Goal: Information Seeking & Learning: Learn about a topic

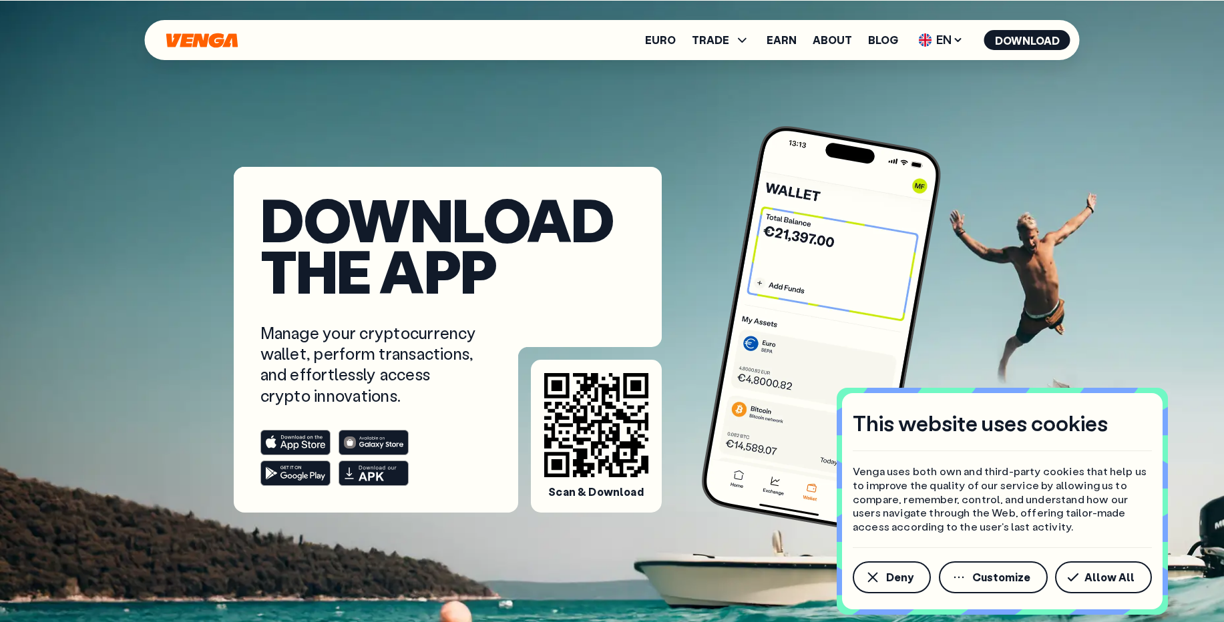
click at [352, 473] on rect at bounding box center [373, 473] width 69 height 25
click at [795, 35] on link "Earn" at bounding box center [782, 40] width 30 height 11
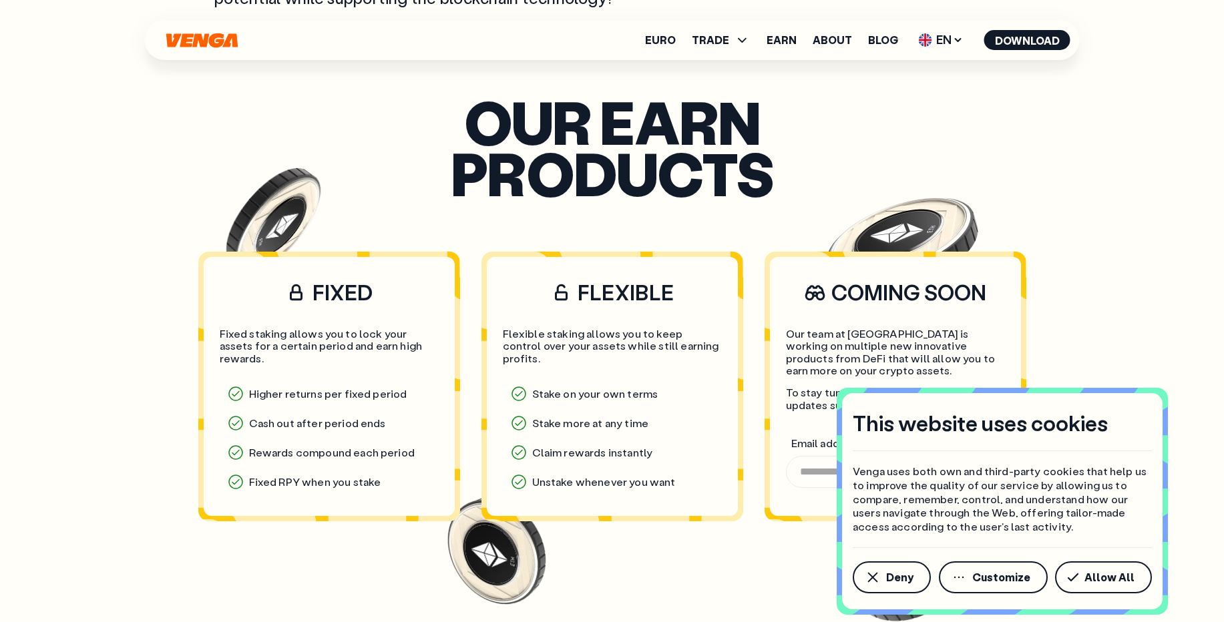
scroll to position [962, 0]
click at [876, 574] on icon "button" at bounding box center [873, 578] width 10 height 10
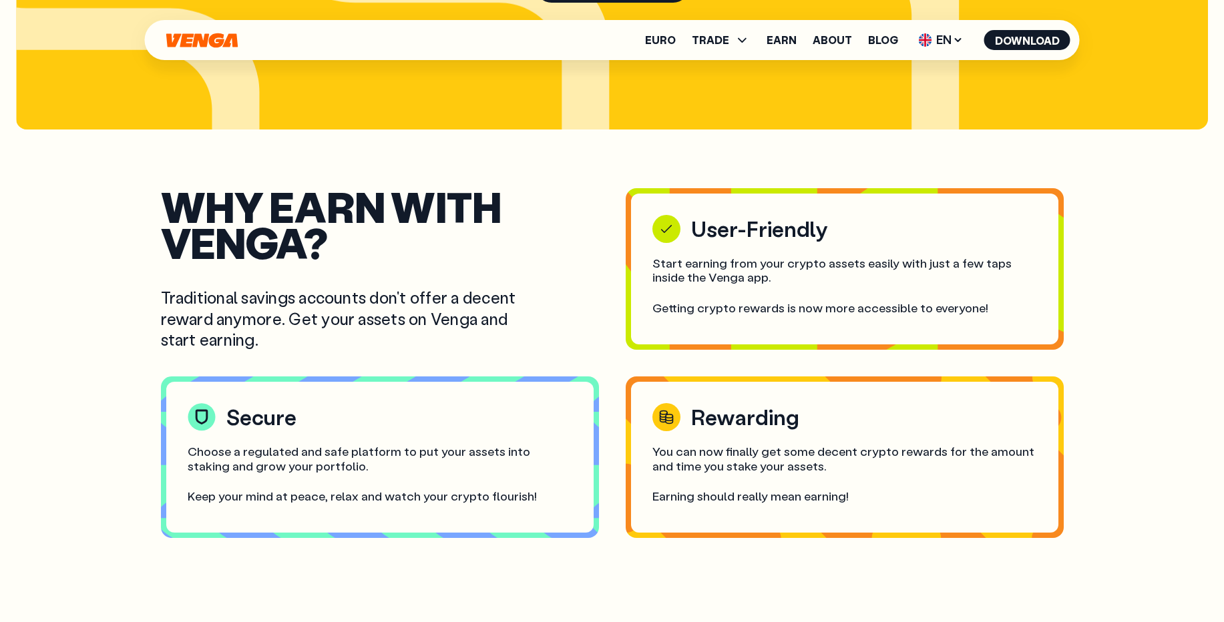
scroll to position [2244, 0]
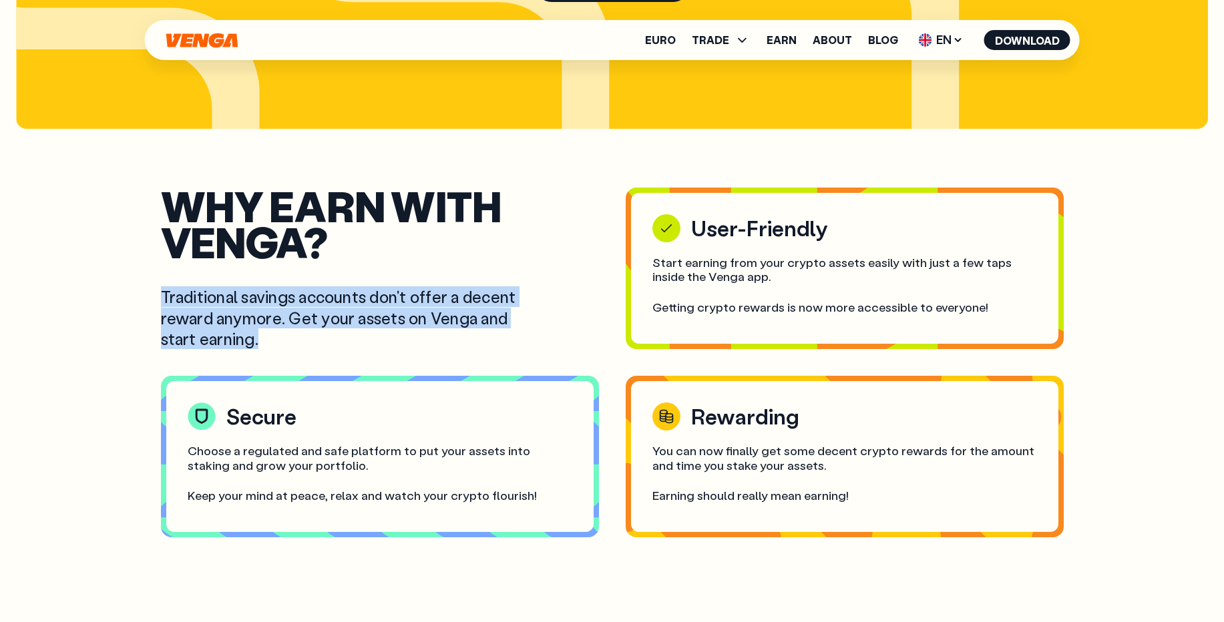
drag, startPoint x: 160, startPoint y: 295, endPoint x: 274, endPoint y: 341, distance: 123.1
click at [274, 341] on p "Traditional savings accounts don't offer a decent reward anymore. Get your asse…" at bounding box center [353, 317] width 385 height 63
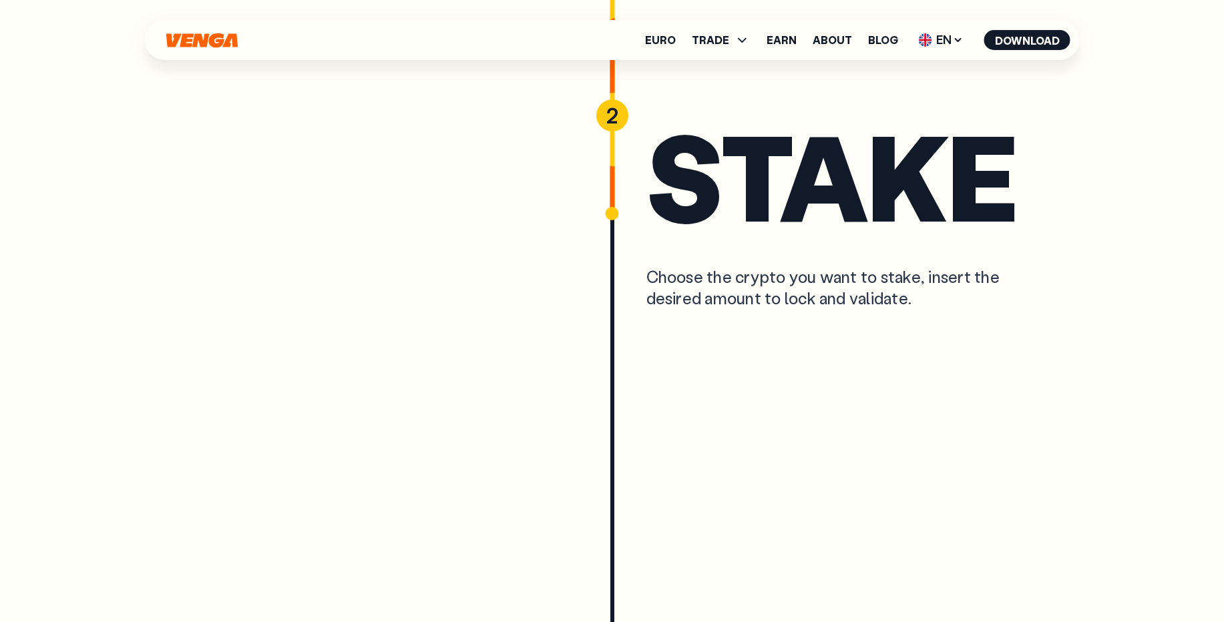
scroll to position [4007, 0]
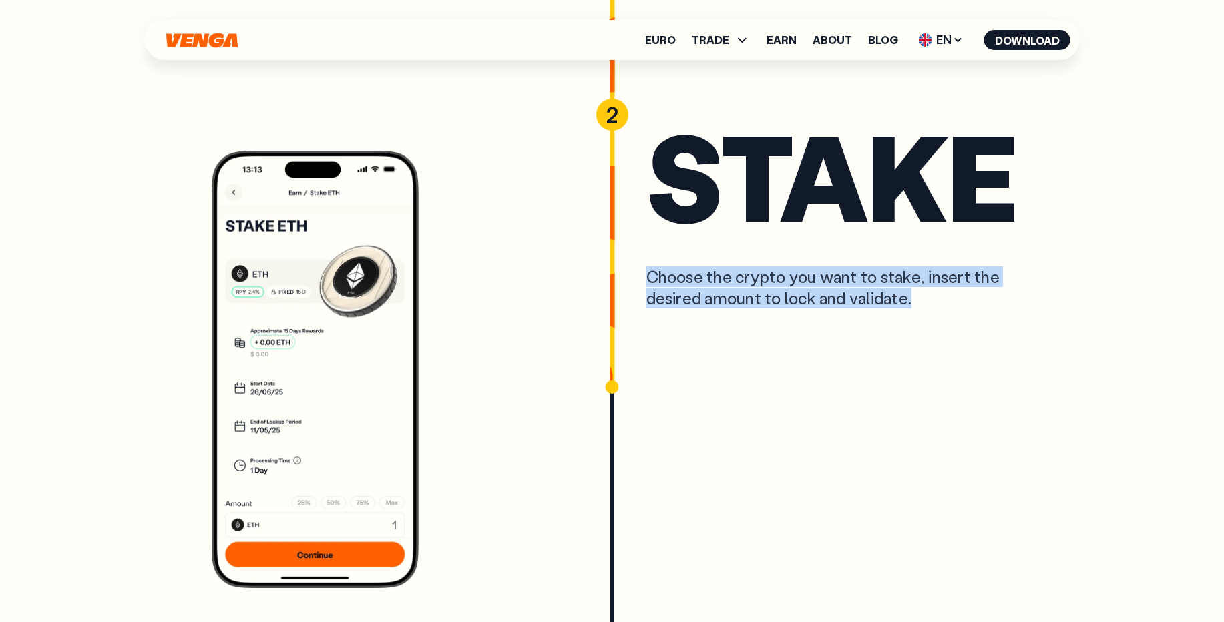
drag, startPoint x: 646, startPoint y: 279, endPoint x: 949, endPoint y: 304, distance: 303.5
click at [949, 304] on div "Choose the crypto you want to stake, insert the desired amount to lock and vali…" at bounding box center [839, 286] width 387 height 41
click at [882, 265] on div "Stake Choose the crypto you want to stake, insert the desired amount to lock an…" at bounding box center [839, 356] width 387 height 464
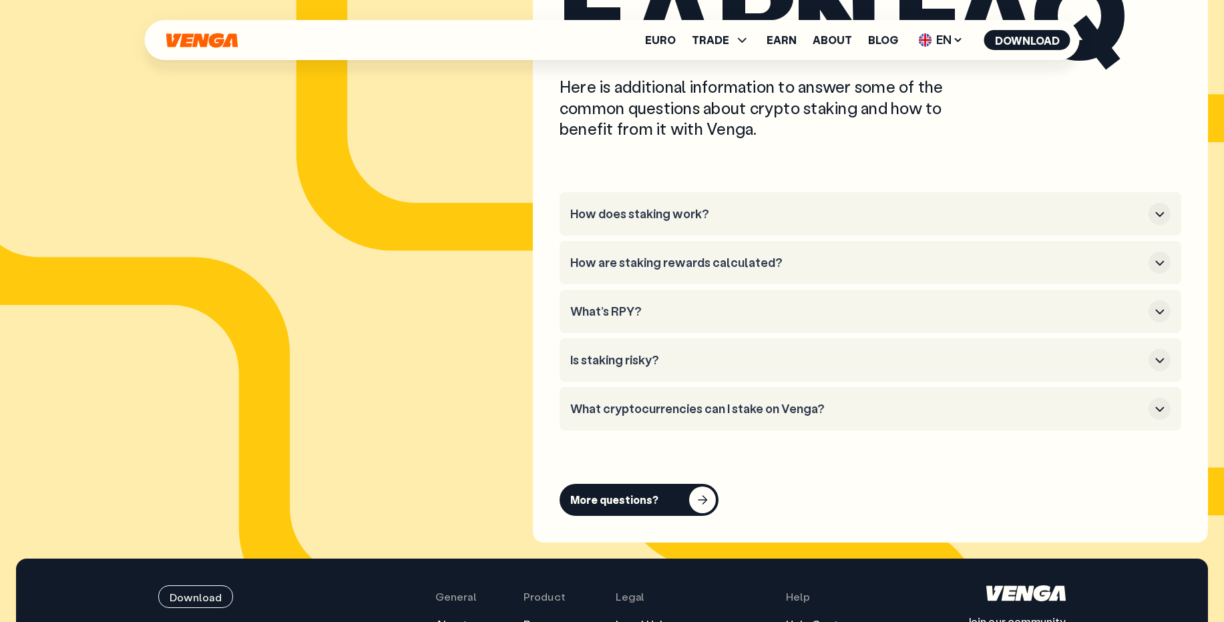
scroll to position [6627, 0]
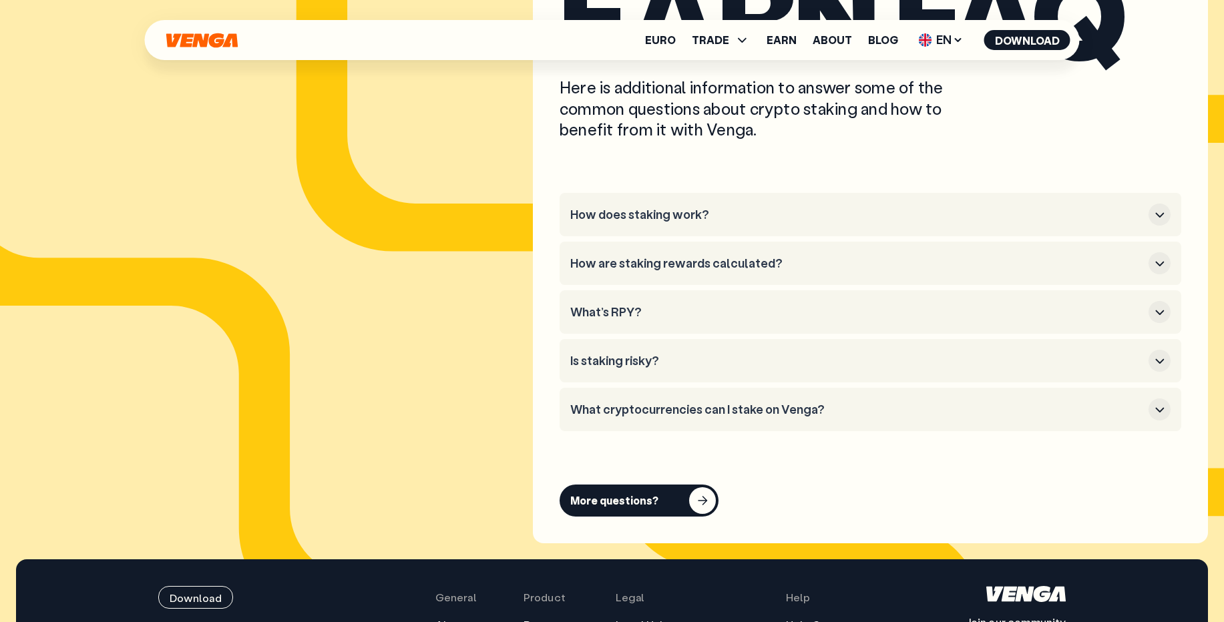
click at [725, 266] on h3 "How are staking rewards calculated?" at bounding box center [856, 263] width 573 height 15
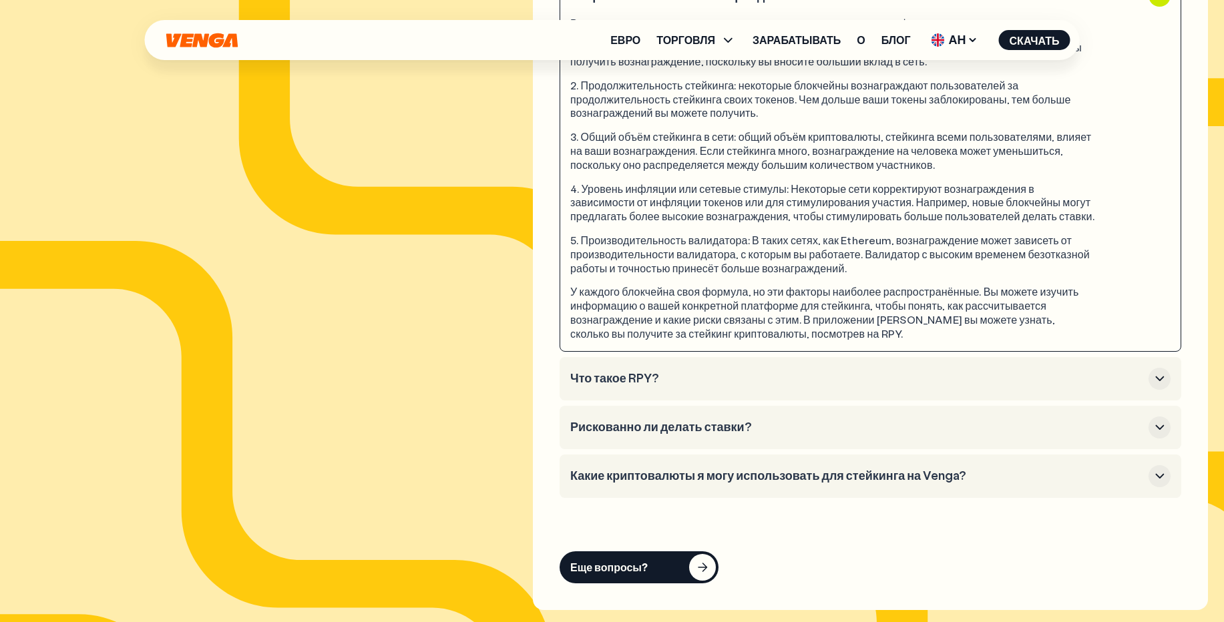
scroll to position [7313, 0]
click at [765, 483] on font "Какие криптовалюты я могу использовать для стейкинга на Venga?" at bounding box center [768, 475] width 396 height 16
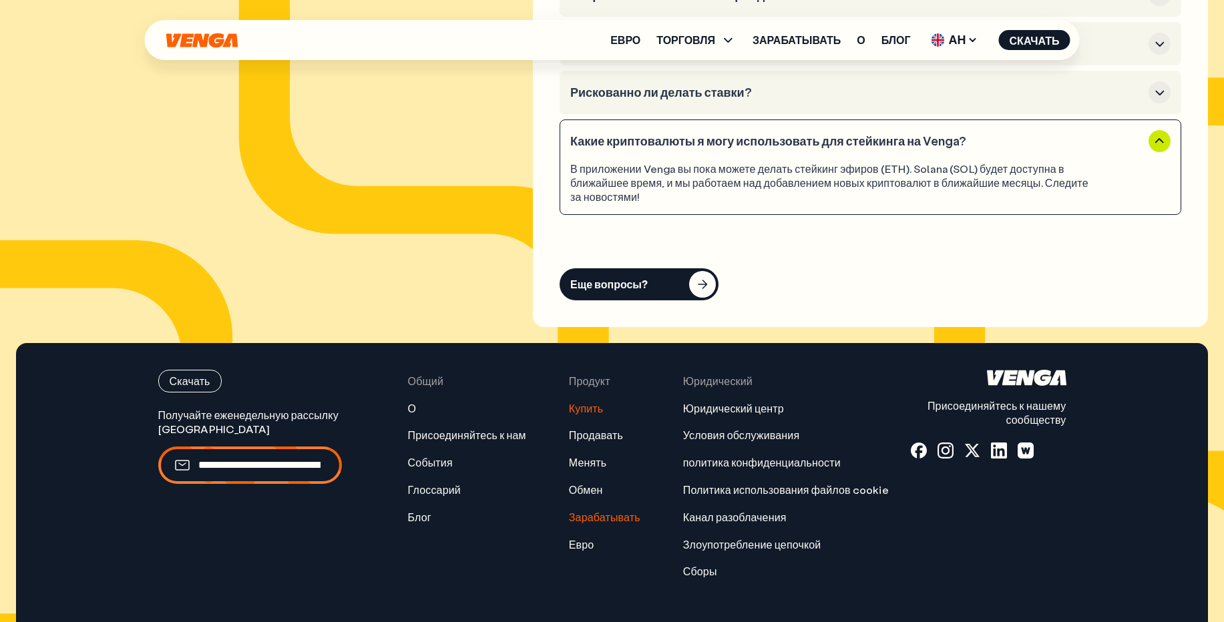
click at [570, 415] on font "Купить" at bounding box center [586, 408] width 35 height 14
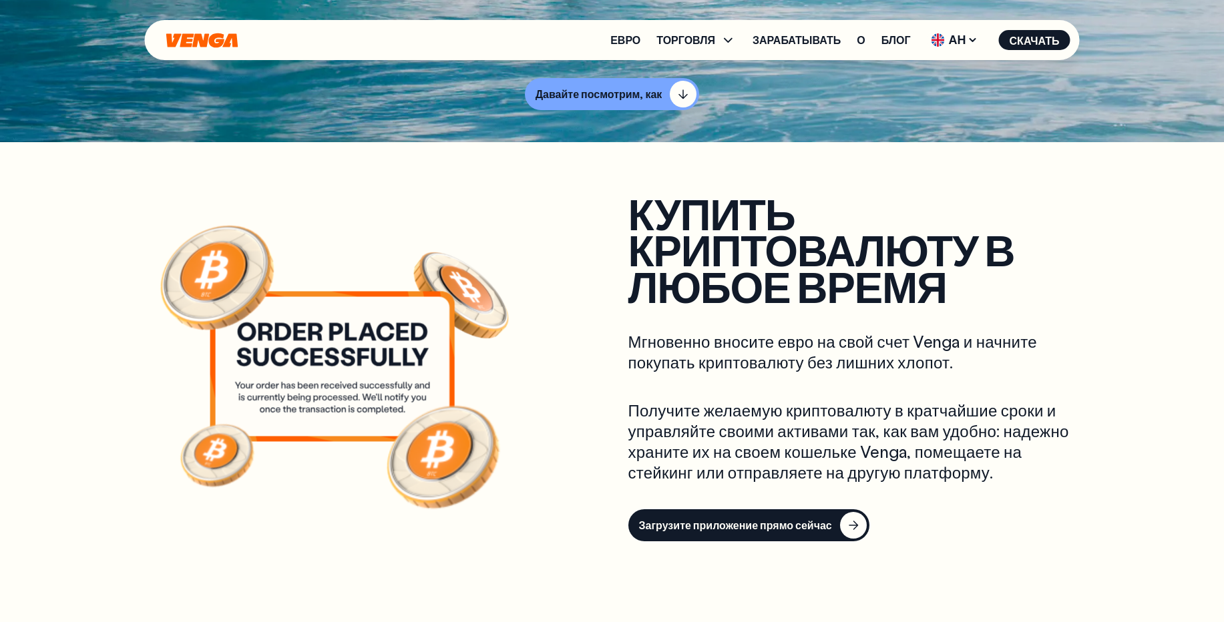
scroll to position [481, 0]
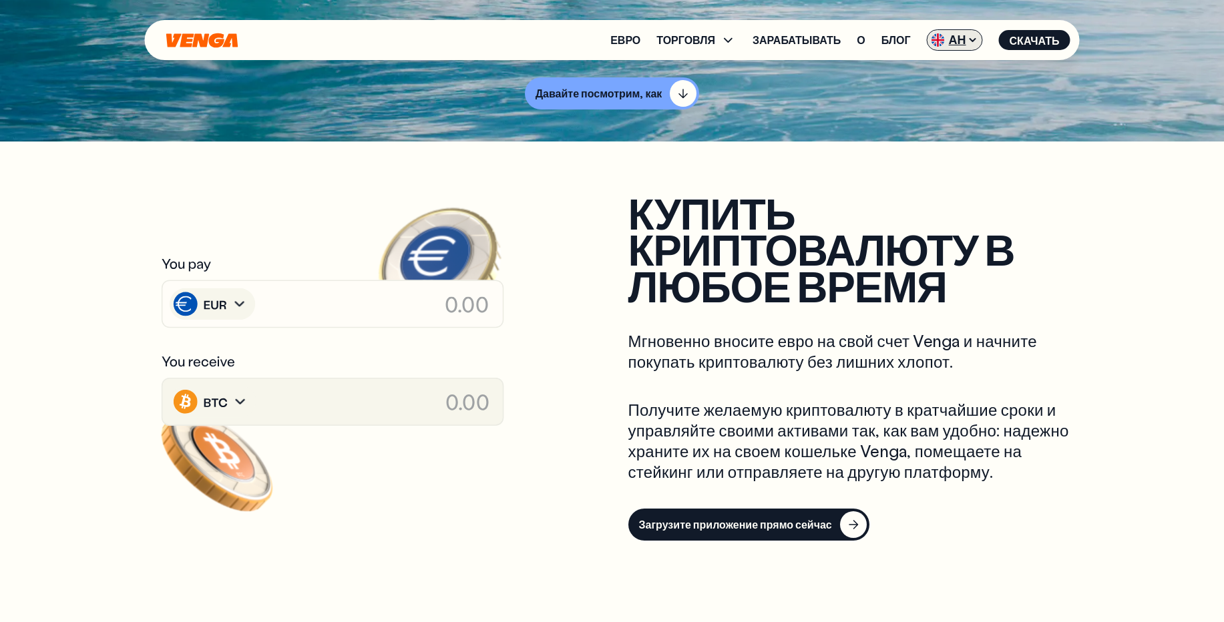
click at [972, 29] on span "АН" at bounding box center [955, 39] width 56 height 21
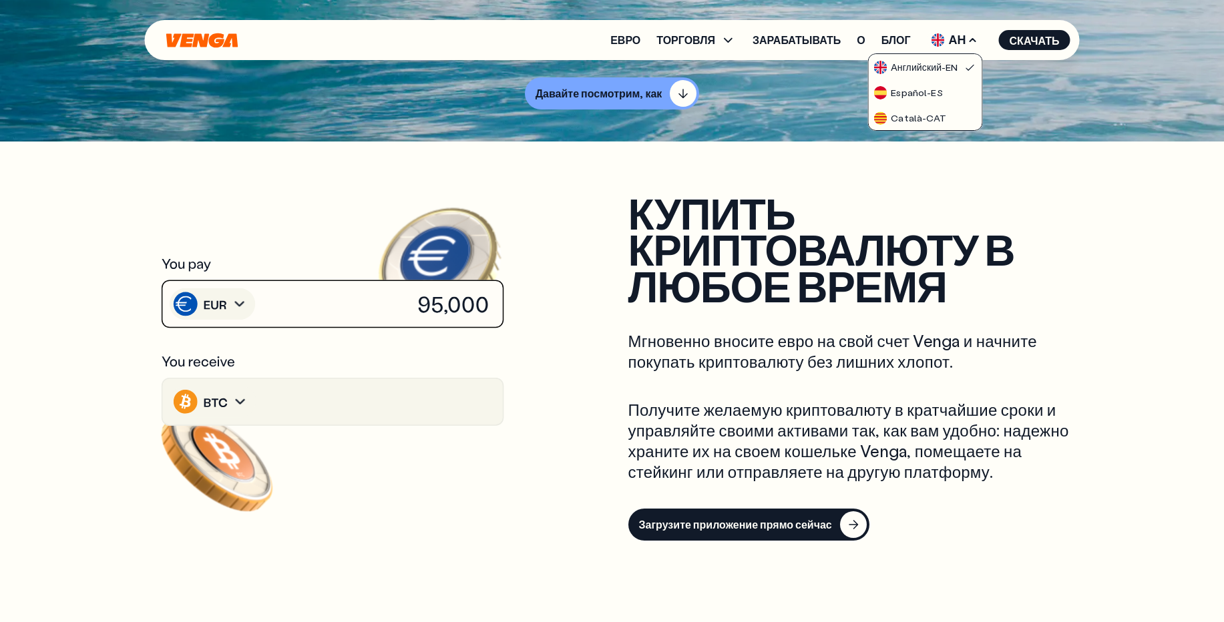
click at [1038, 239] on h2 "купить криптовалюту в любое время" at bounding box center [852, 249] width 449 height 109
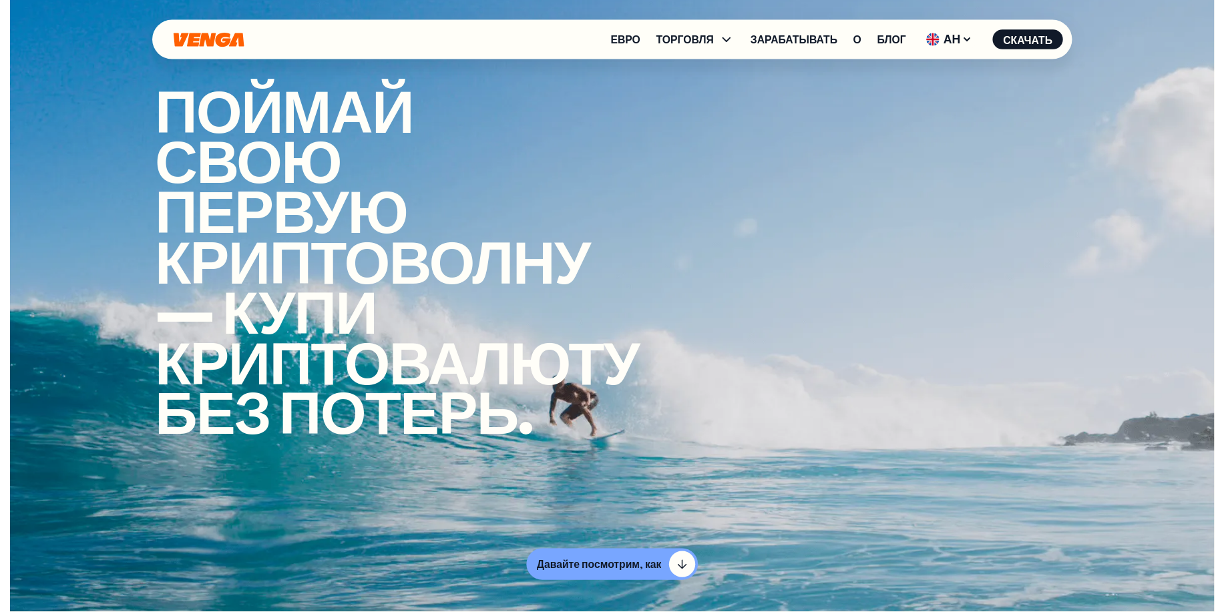
scroll to position [0, 0]
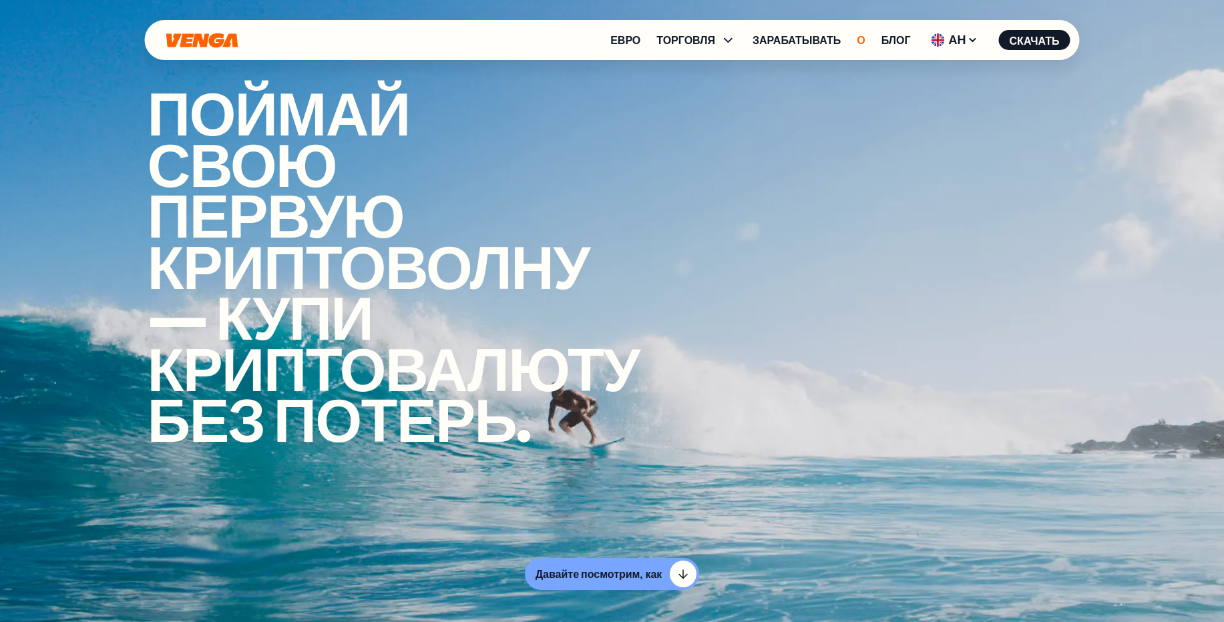
click at [863, 37] on font "О" at bounding box center [861, 40] width 8 height 14
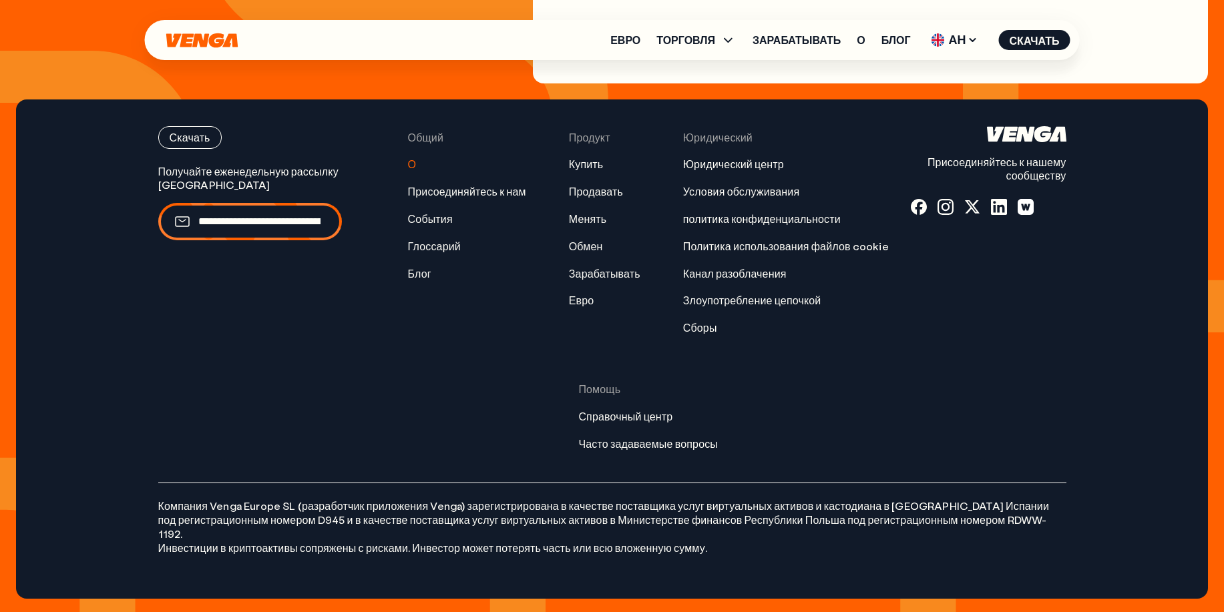
scroll to position [5797, 0]
